Goal: Transaction & Acquisition: Purchase product/service

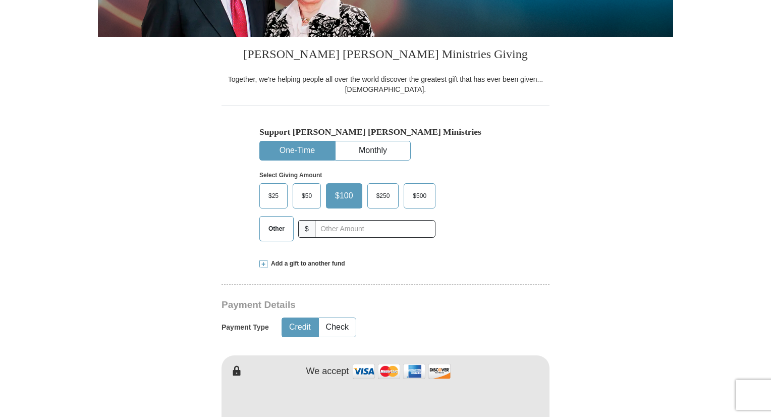
scroll to position [226, 0]
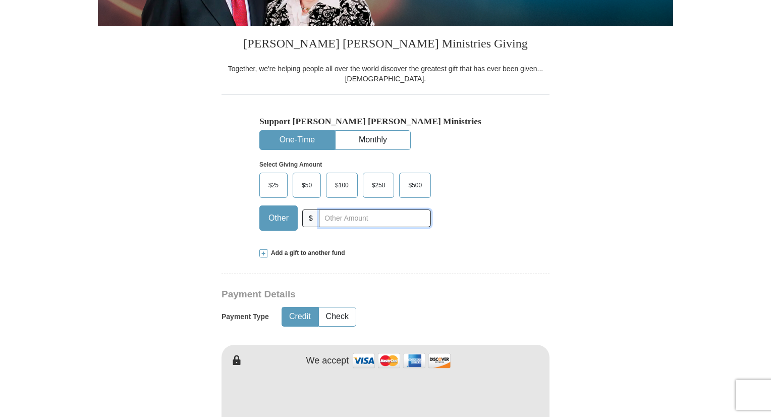
click at [317, 218] on div "Other $" at bounding box center [344, 217] width 171 height 25
type input "88.00"
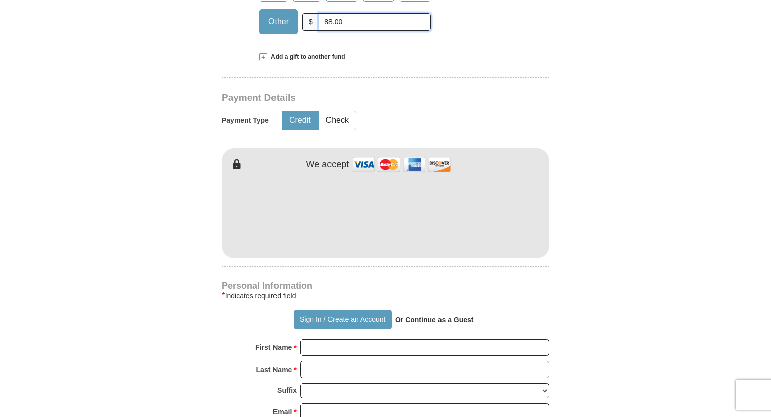
scroll to position [423, 0]
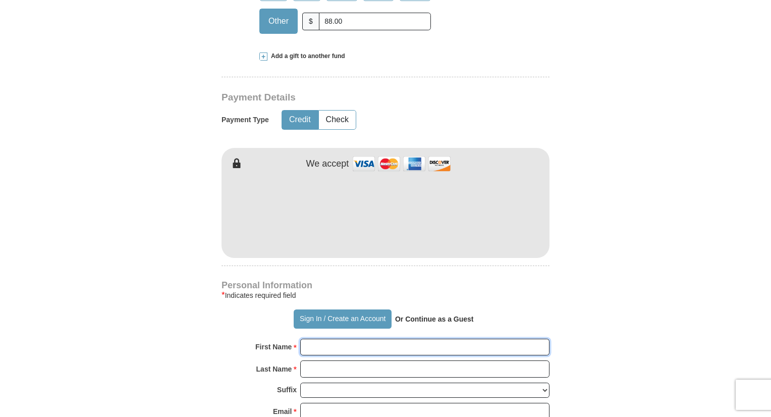
click at [314, 349] on input "First Name *" at bounding box center [424, 346] width 249 height 17
type input "[PERSON_NAME] and [PERSON_NAME]"
click at [333, 370] on input "Last Name *" at bounding box center [424, 368] width 249 height 17
type input "[PERSON_NAME]"
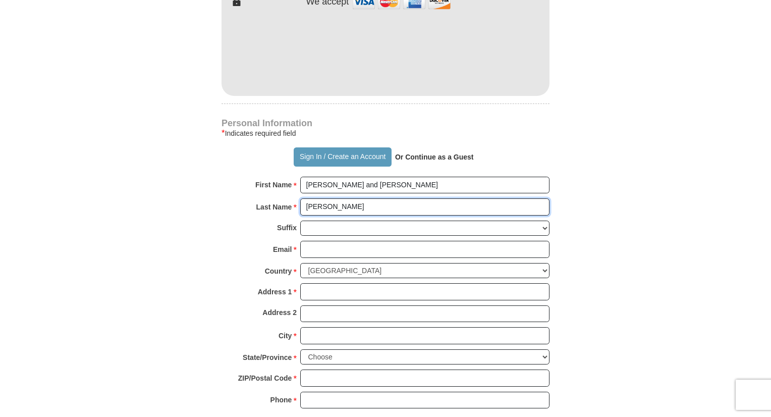
scroll to position [588, 0]
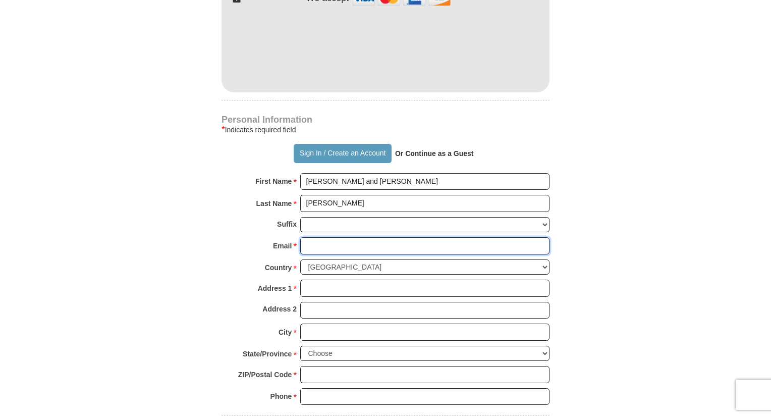
click at [327, 245] on input "Email *" at bounding box center [424, 245] width 249 height 17
type input "[EMAIL_ADDRESS][DOMAIN_NAME]"
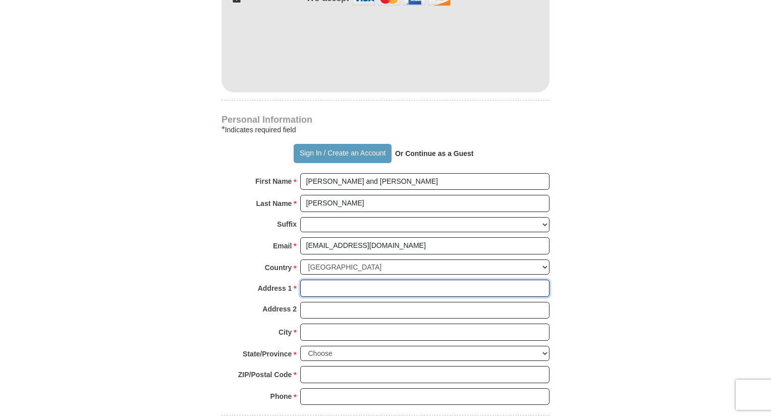
type input "[STREET_ADDRESS]"
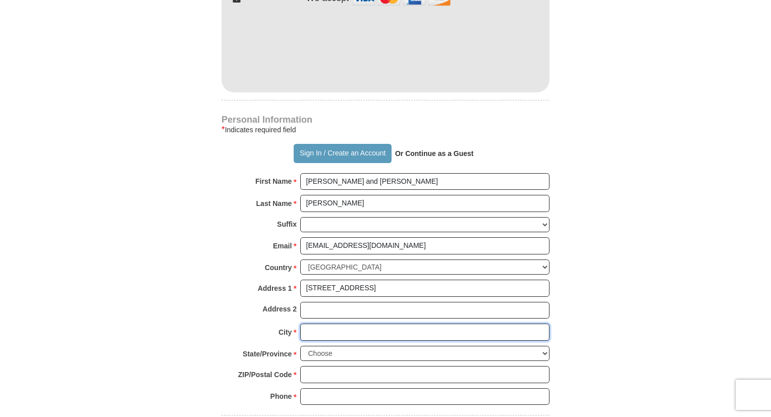
type input "Lansing"
select select "MI"
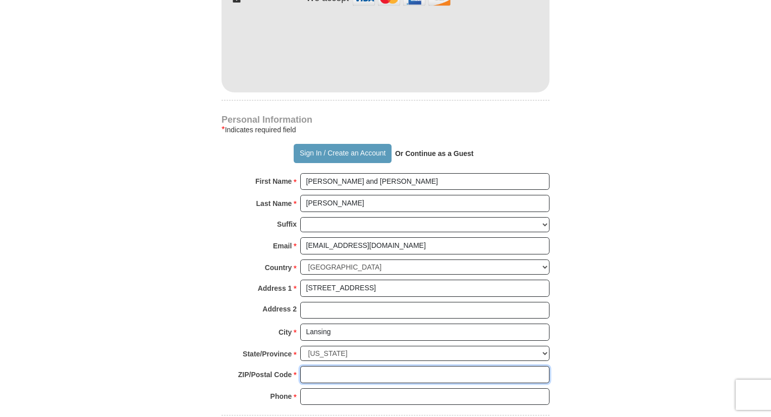
type input "48917"
type input "5173214251"
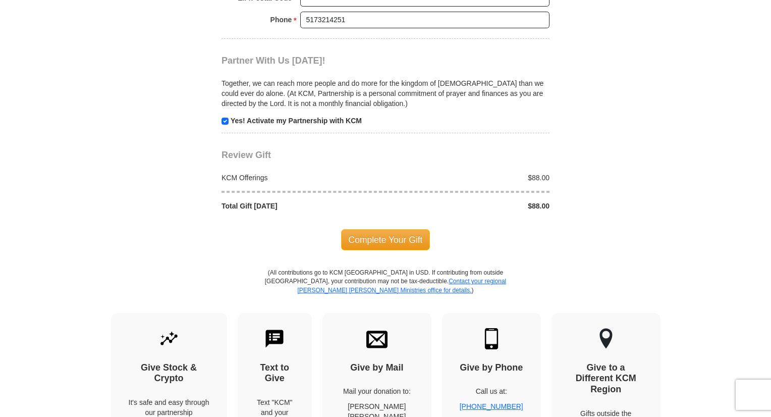
scroll to position [964, 0]
click at [225, 118] on input "checkbox" at bounding box center [224, 121] width 7 height 7
checkbox input "false"
click at [410, 234] on span "Complete Your Gift" at bounding box center [385, 239] width 89 height 21
